Goal: Task Accomplishment & Management: Complete application form

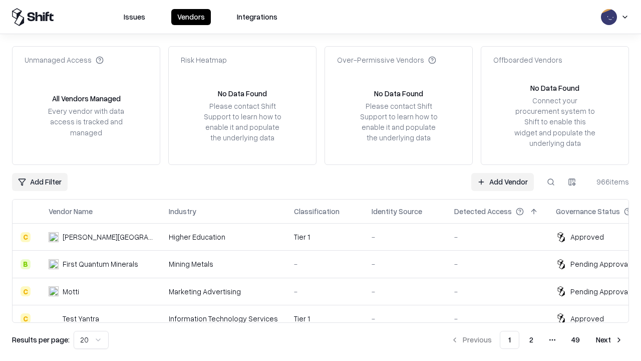
click at [502, 181] on link "Add Vendor" at bounding box center [502, 182] width 63 height 18
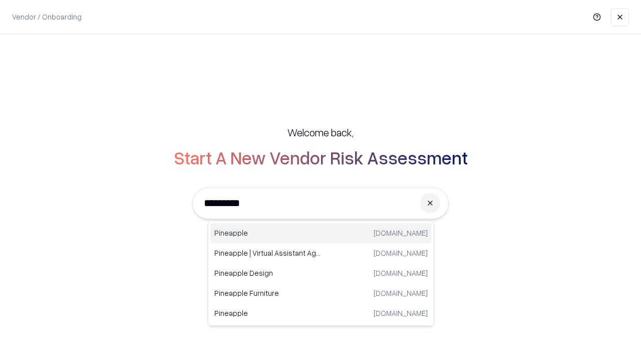
click at [321, 233] on div "Pineapple [DOMAIN_NAME]" at bounding box center [320, 233] width 221 height 20
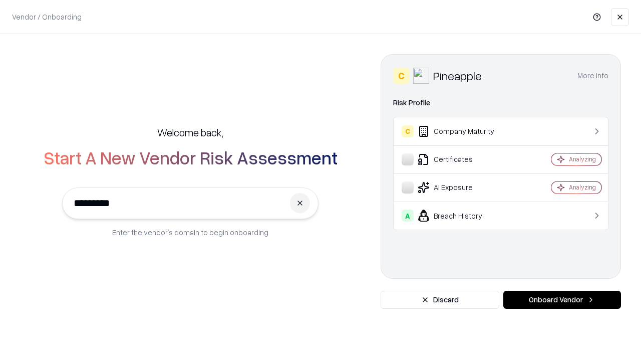
type input "*********"
click at [562, 299] on button "Onboard Vendor" at bounding box center [562, 299] width 118 height 18
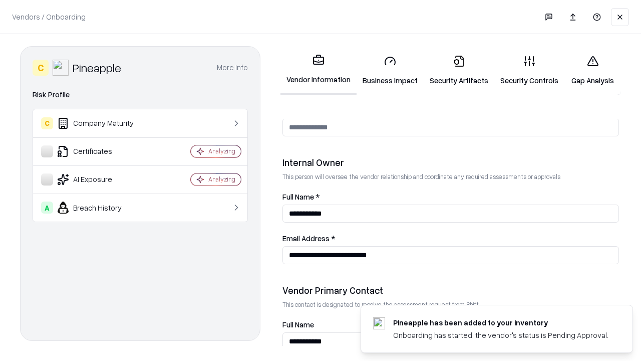
scroll to position [519, 0]
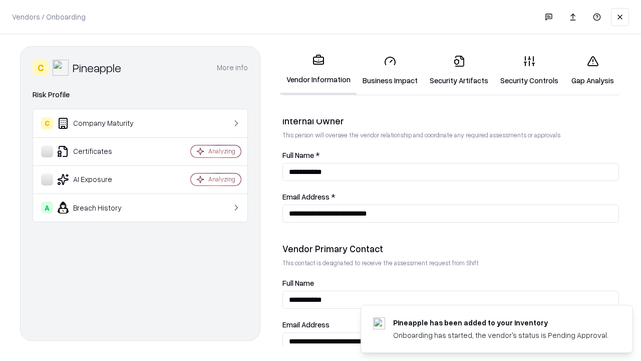
click at [459, 70] on link "Security Artifacts" at bounding box center [459, 70] width 71 height 47
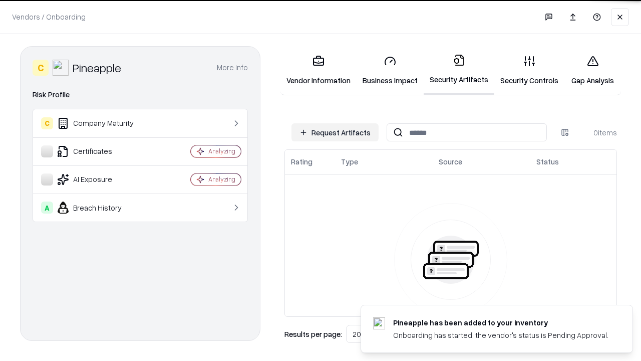
click at [335, 132] on button "Request Artifacts" at bounding box center [334, 132] width 87 height 18
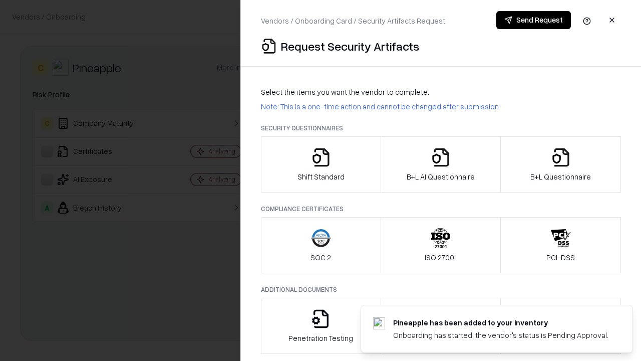
click at [560, 164] on icon "button" at bounding box center [561, 157] width 20 height 20
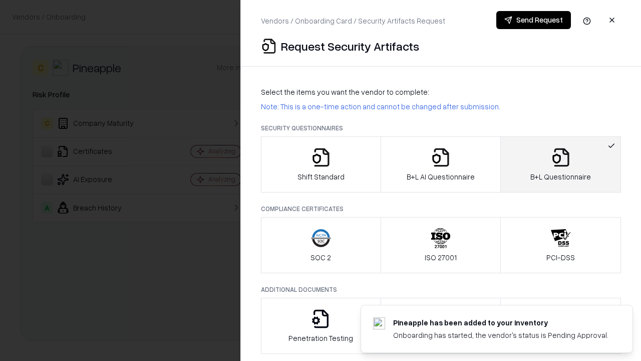
click at [440, 164] on icon "button" at bounding box center [441, 157] width 20 height 20
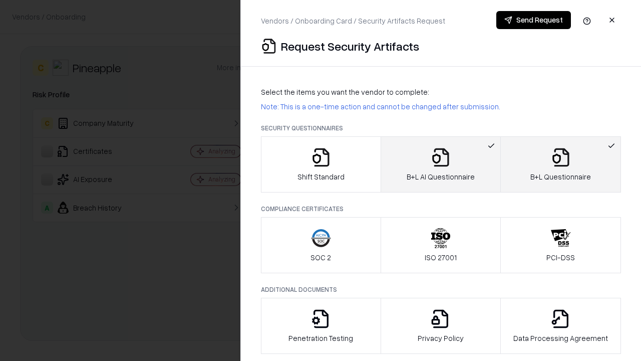
click at [533, 20] on button "Send Request" at bounding box center [533, 20] width 75 height 18
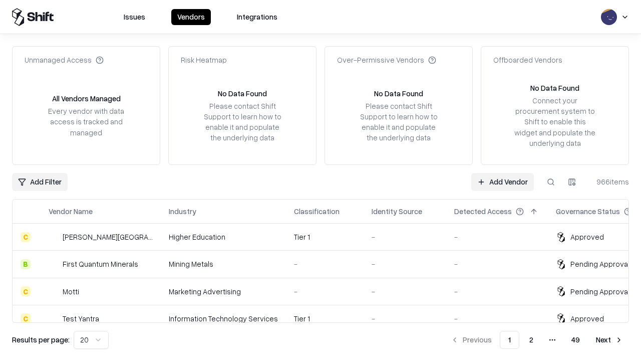
click at [551, 181] on button at bounding box center [551, 182] width 18 height 18
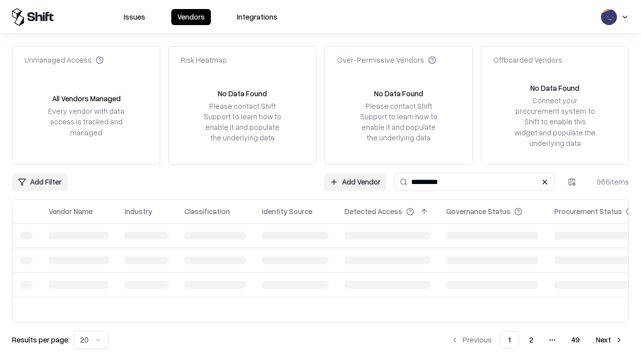
type input "*********"
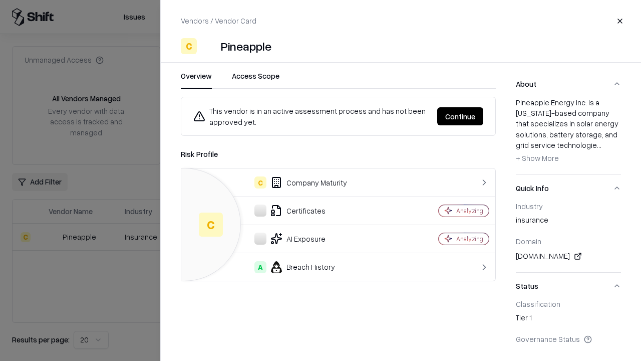
click at [460, 116] on button "Continue" at bounding box center [460, 116] width 46 height 18
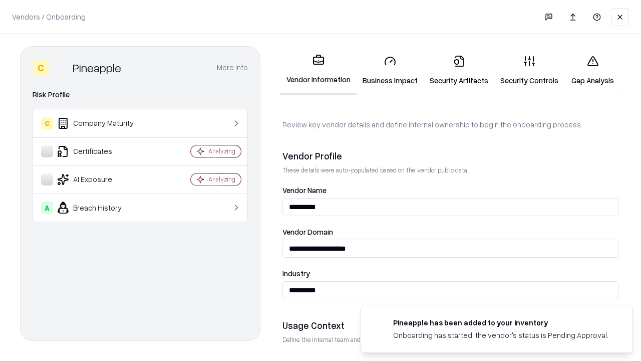
click at [459, 70] on link "Security Artifacts" at bounding box center [459, 70] width 71 height 47
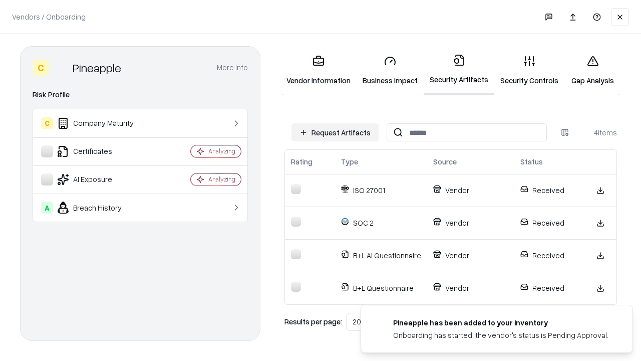
click at [592, 70] on link "Gap Analysis" at bounding box center [592, 70] width 57 height 47
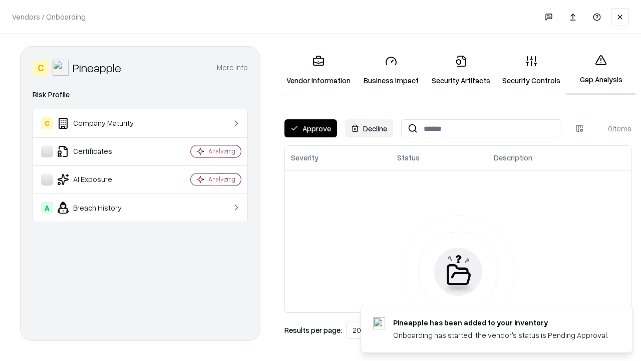
click at [310, 128] on button "Approve" at bounding box center [310, 128] width 53 height 18
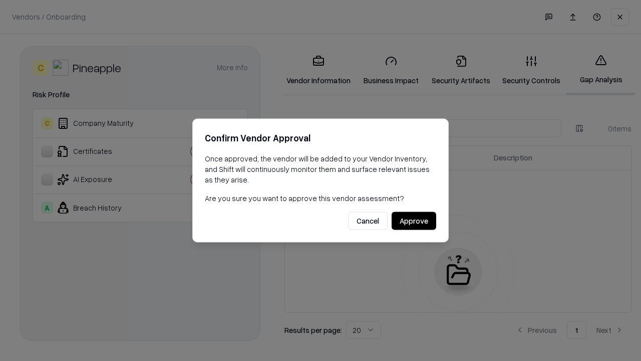
click at [414, 220] on button "Approve" at bounding box center [414, 221] width 45 height 18
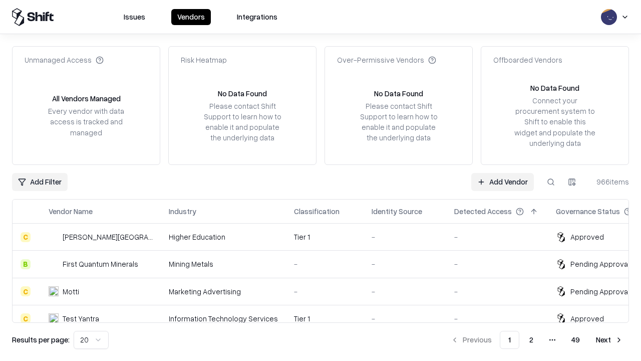
type input "*********"
click at [502, 181] on link "Add Vendor" at bounding box center [502, 182] width 63 height 18
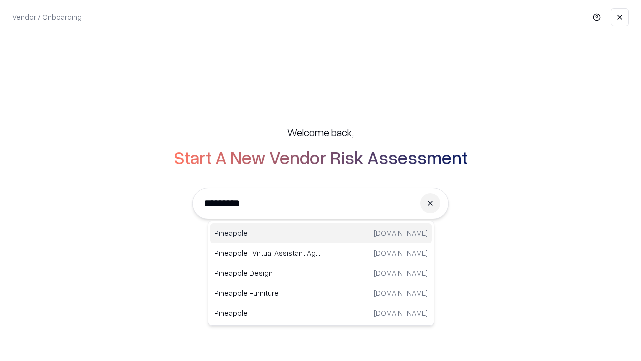
click at [321, 233] on div "Pineapple pineappleenergy.com" at bounding box center [320, 233] width 221 height 20
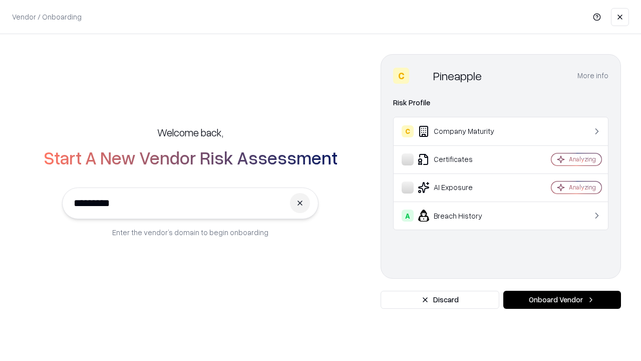
type input "*********"
click at [562, 299] on button "Onboard Vendor" at bounding box center [562, 299] width 118 height 18
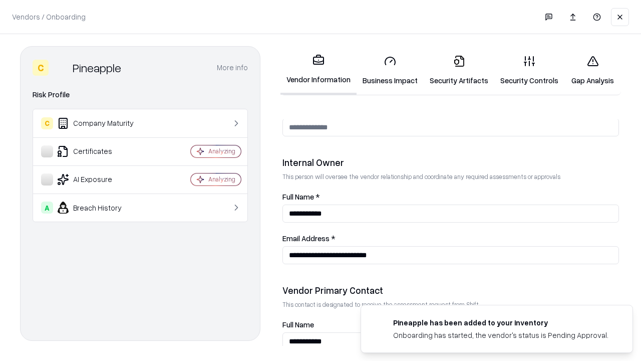
scroll to position [519, 0]
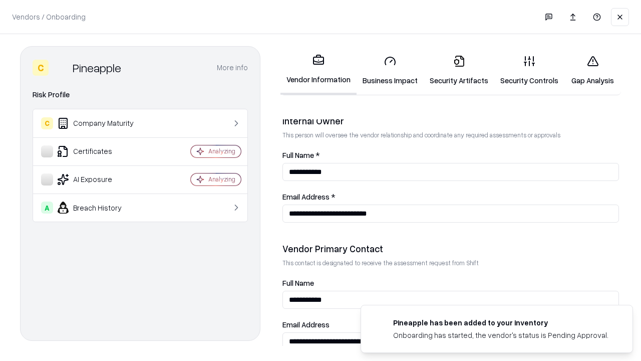
click at [592, 70] on link "Gap Analysis" at bounding box center [592, 70] width 57 height 47
